Goal: Information Seeking & Learning: Find contact information

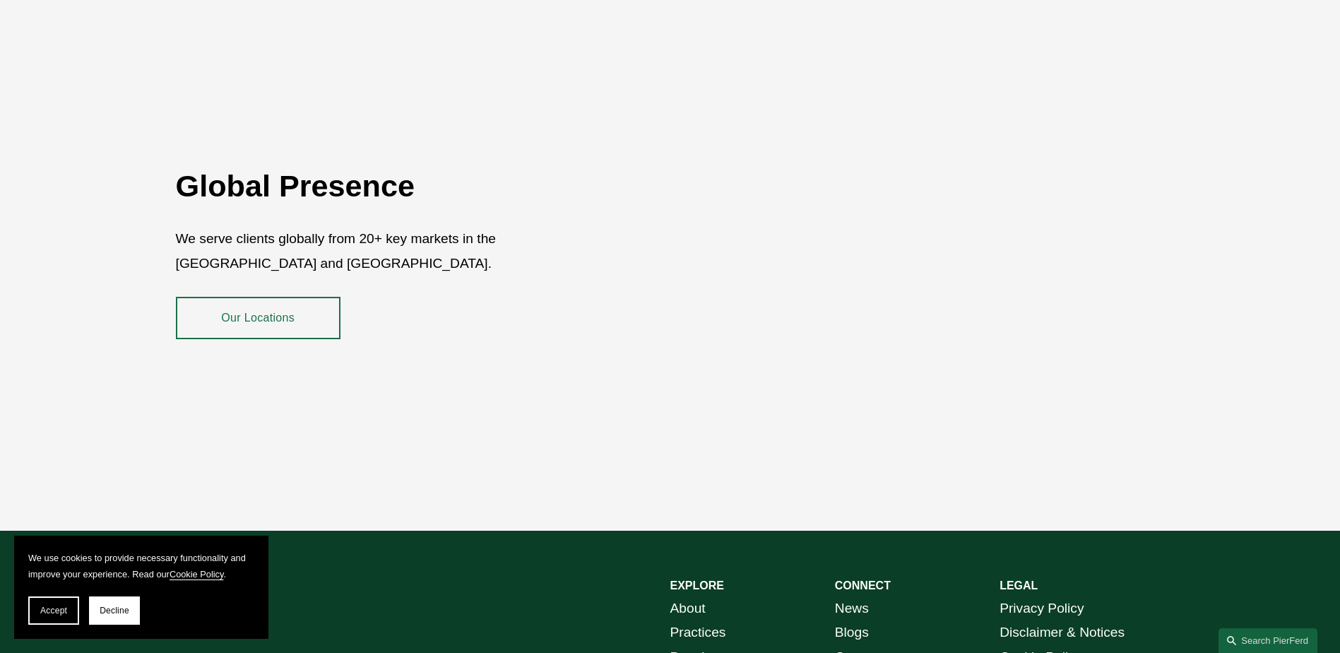
scroll to position [2584, 0]
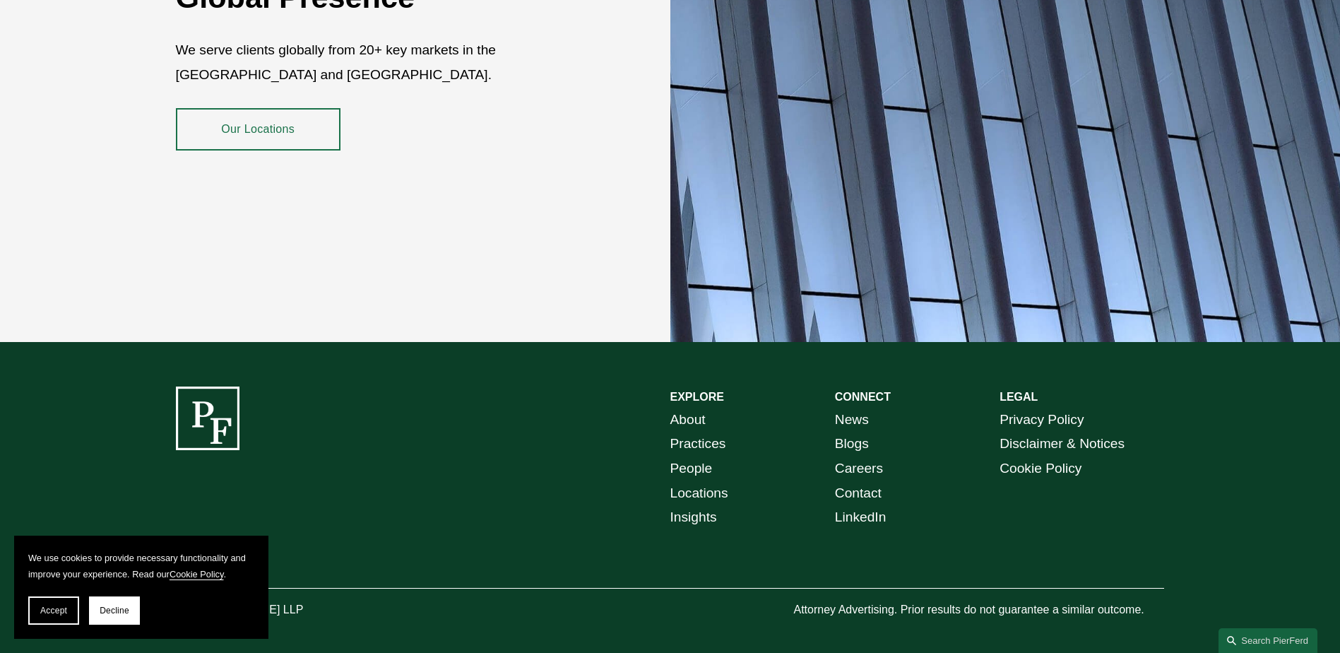
click at [706, 456] on link "People" at bounding box center [691, 468] width 42 height 25
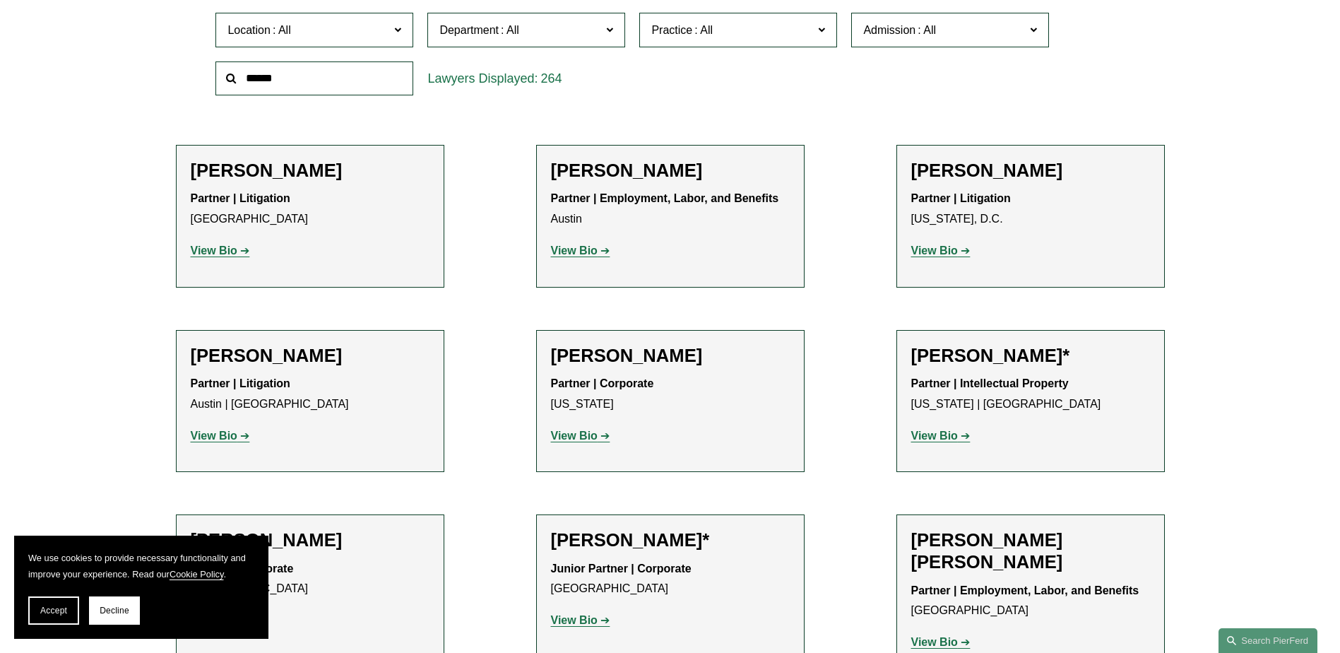
scroll to position [212, 0]
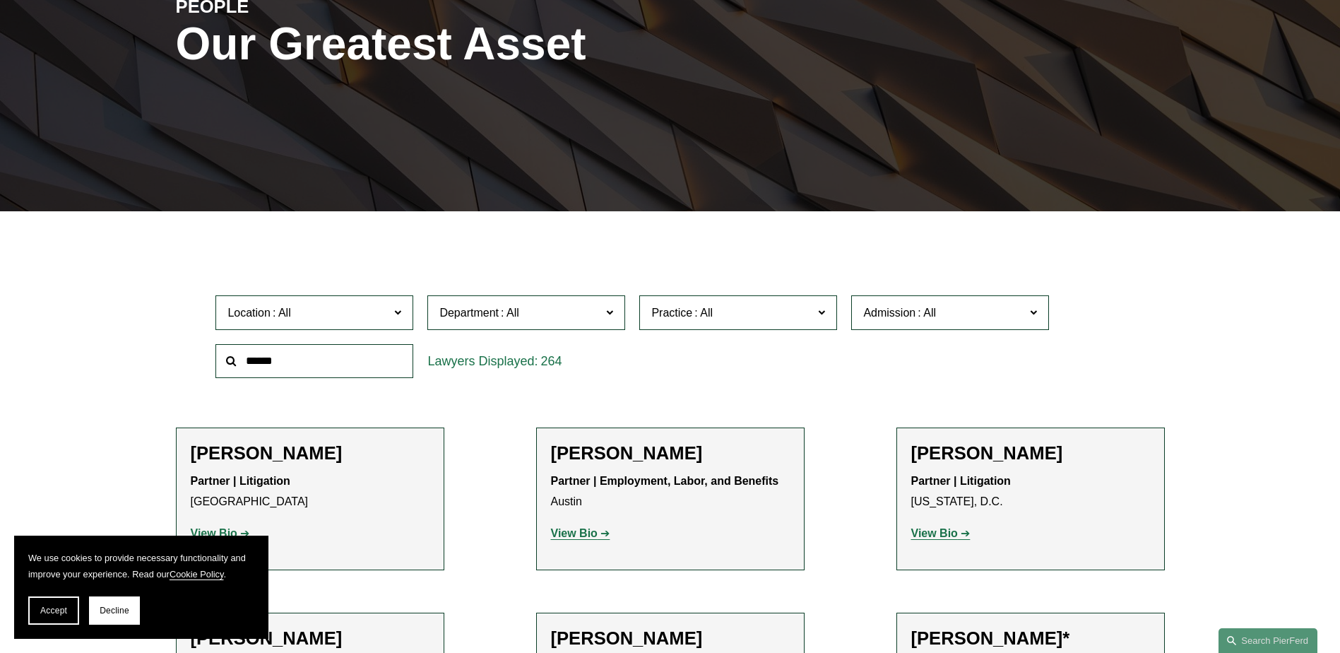
click at [389, 366] on input "text" at bounding box center [314, 361] width 198 height 35
type input "******"
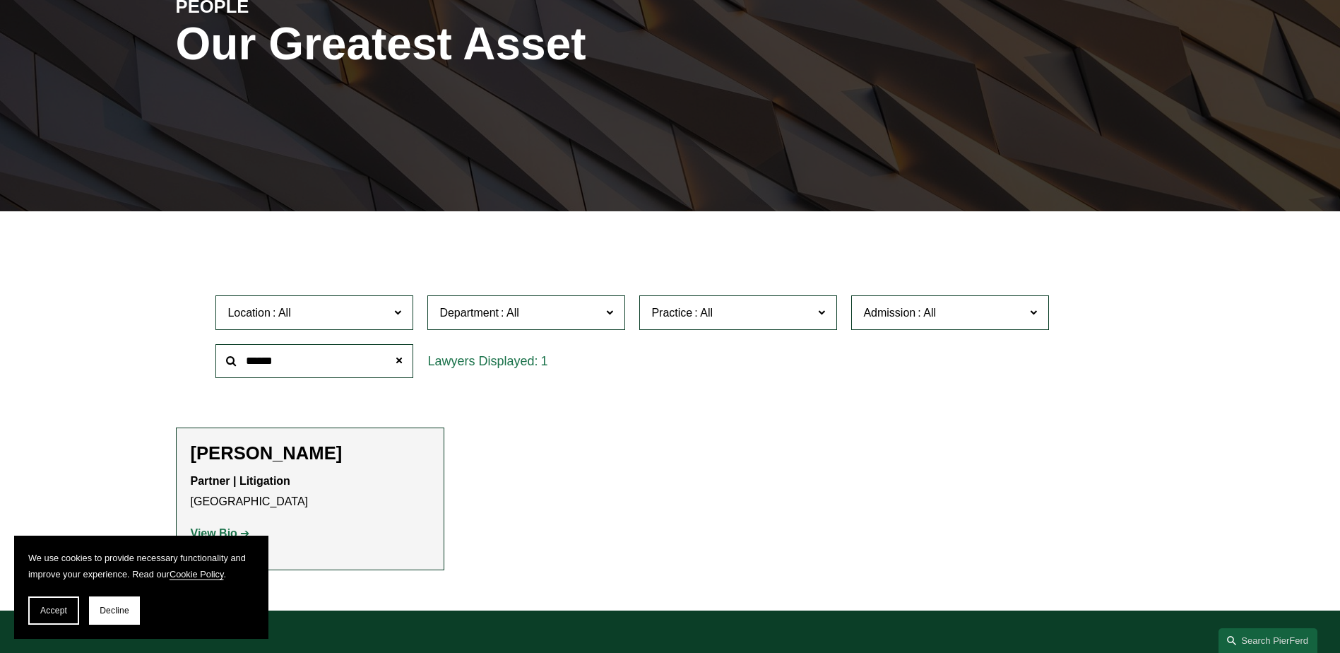
click at [255, 441] on li "[PERSON_NAME] Partner | Litigation Houston View Bio Location: [GEOGRAPHIC_DATA]…" at bounding box center [310, 498] width 268 height 143
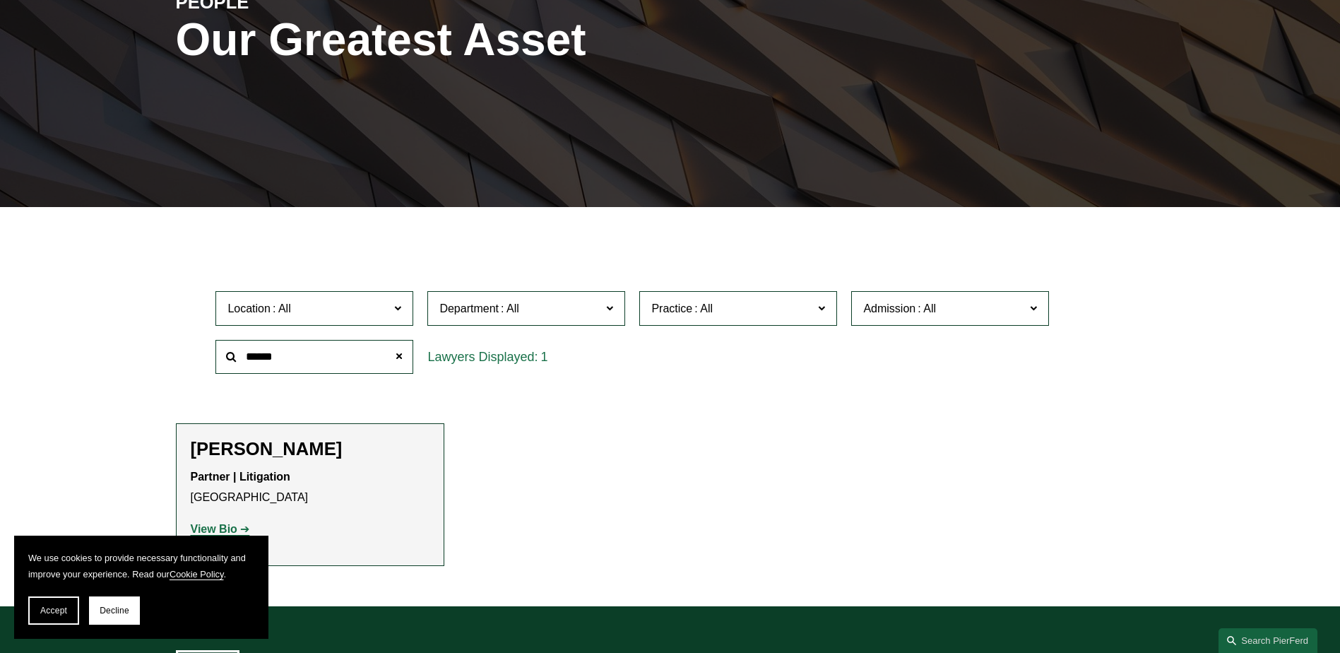
scroll to position [353, 0]
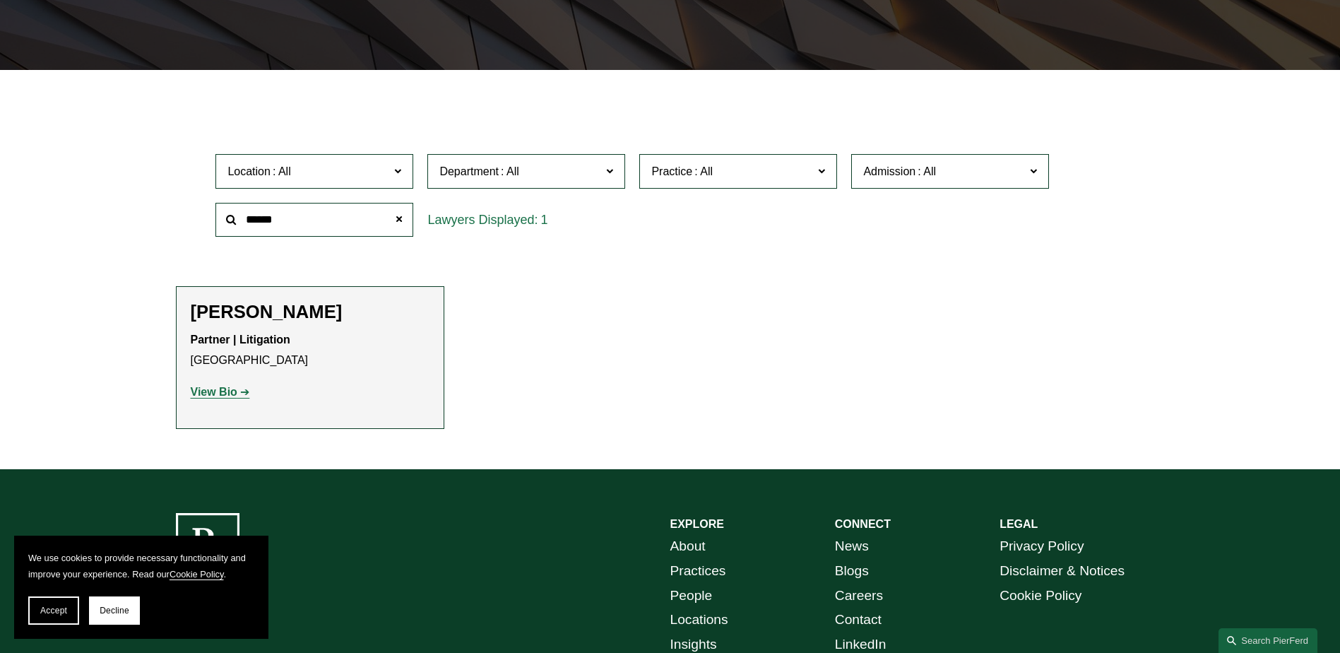
click at [219, 395] on strong "View Bio" at bounding box center [214, 392] width 47 height 12
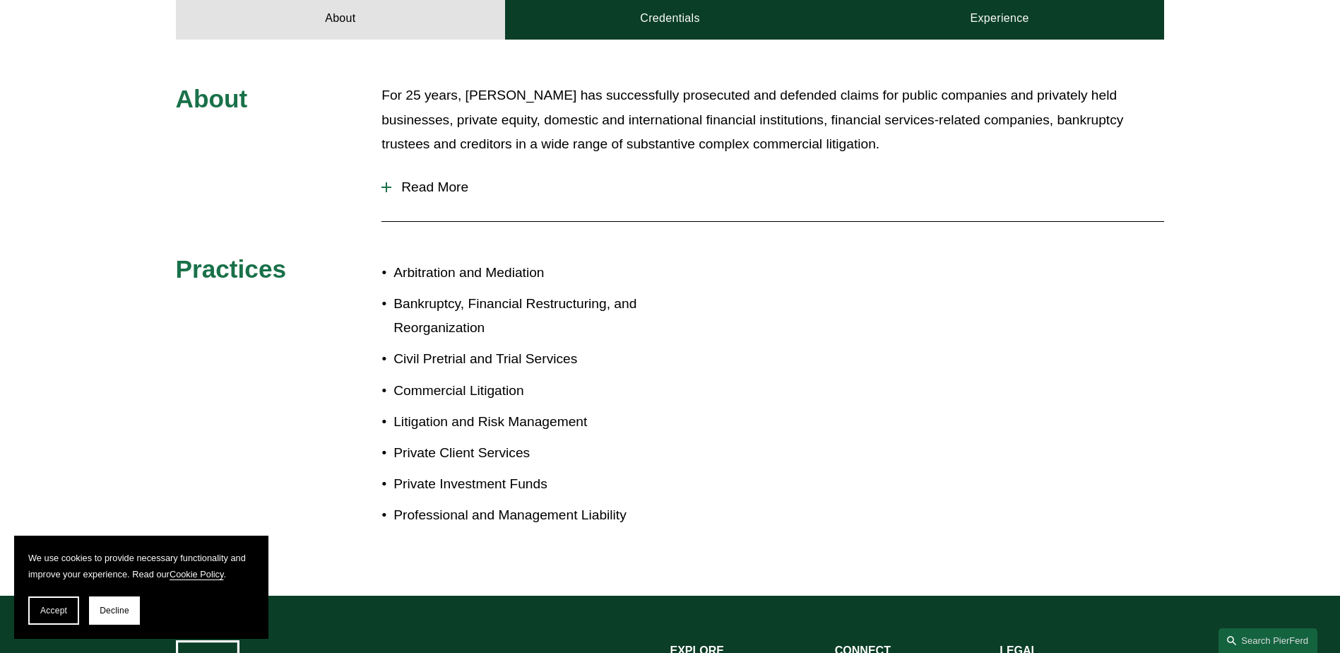
scroll to position [777, 0]
